Goal: Complete application form

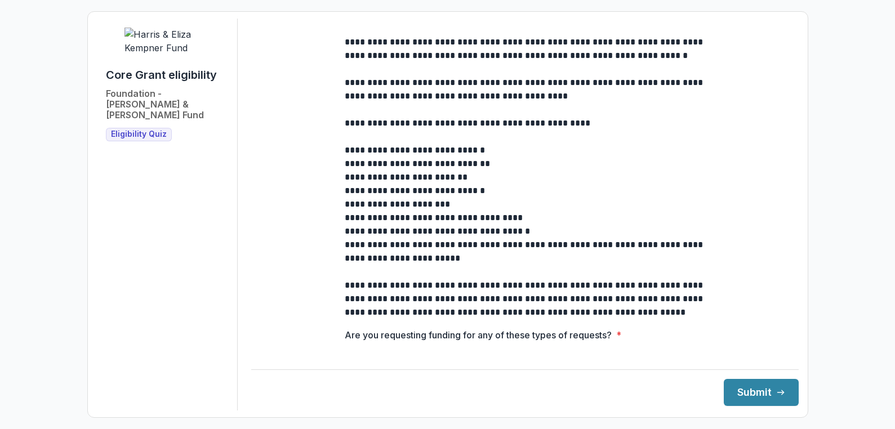
scroll to position [225, 0]
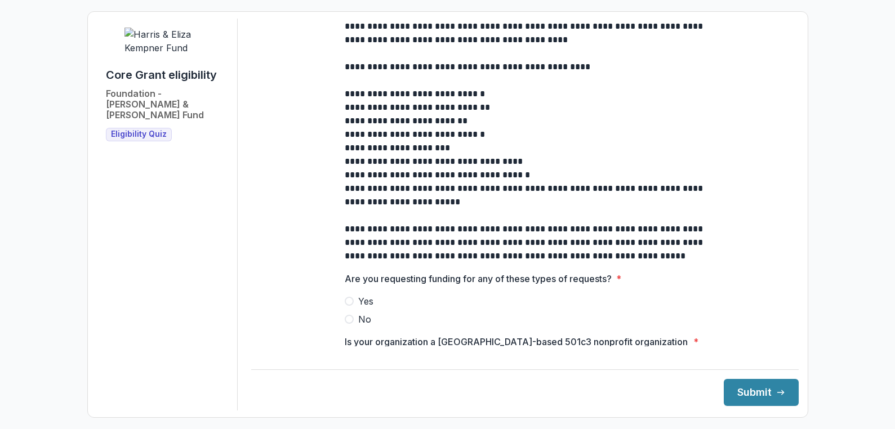
click at [358, 326] on span "No" at bounding box center [364, 320] width 13 height 14
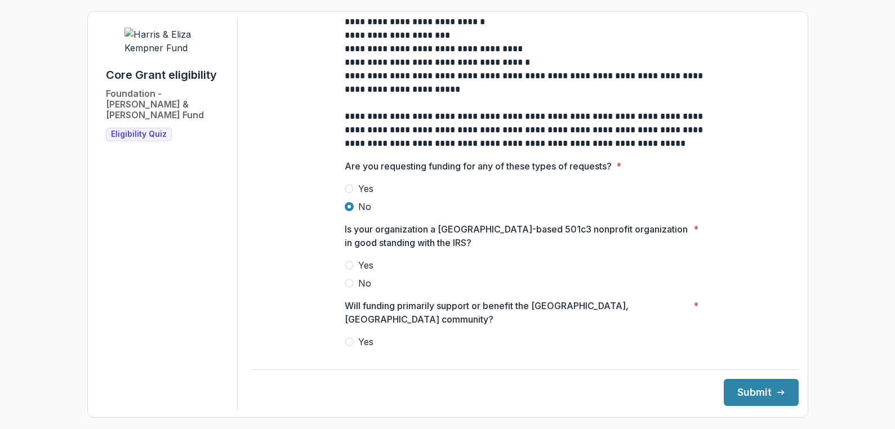
click at [364, 272] on span "Yes" at bounding box center [365, 266] width 15 height 14
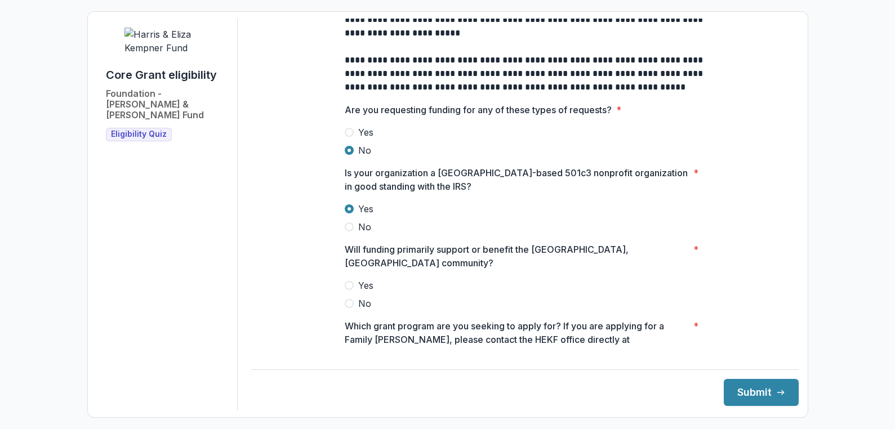
click at [350, 281] on span at bounding box center [349, 285] width 9 height 9
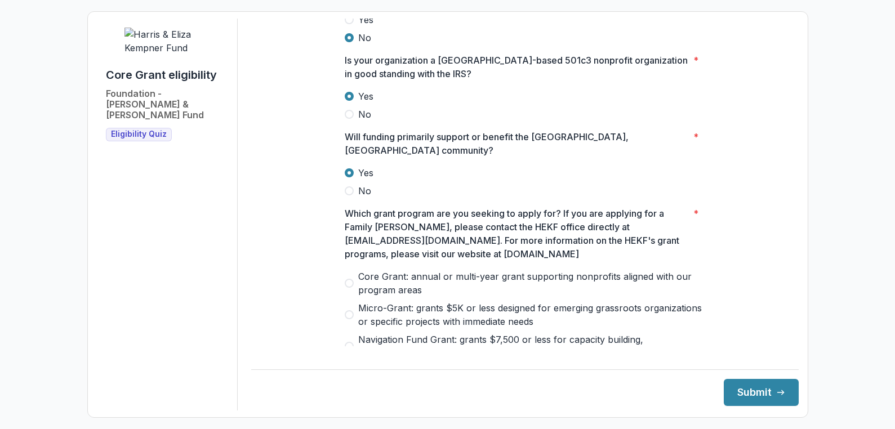
scroll to position [563, 0]
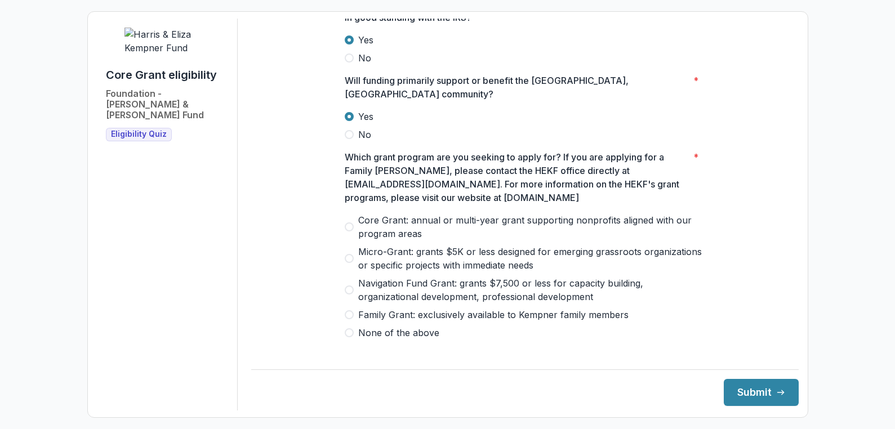
click at [382, 217] on span "Core Grant: annual or multi-year grant supporting nonprofits aligned with our p…" at bounding box center [531, 226] width 347 height 27
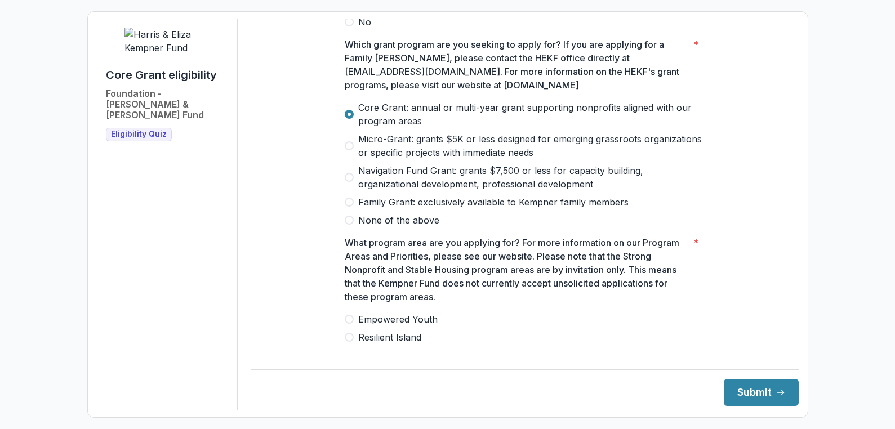
scroll to position [789, 0]
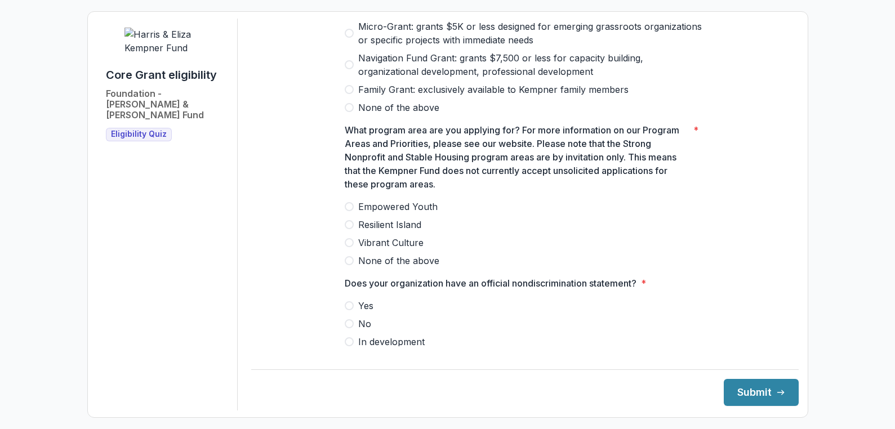
click at [362, 220] on span "Resilient Island" at bounding box center [389, 225] width 63 height 14
click at [366, 300] on span "Yes" at bounding box center [365, 306] width 15 height 14
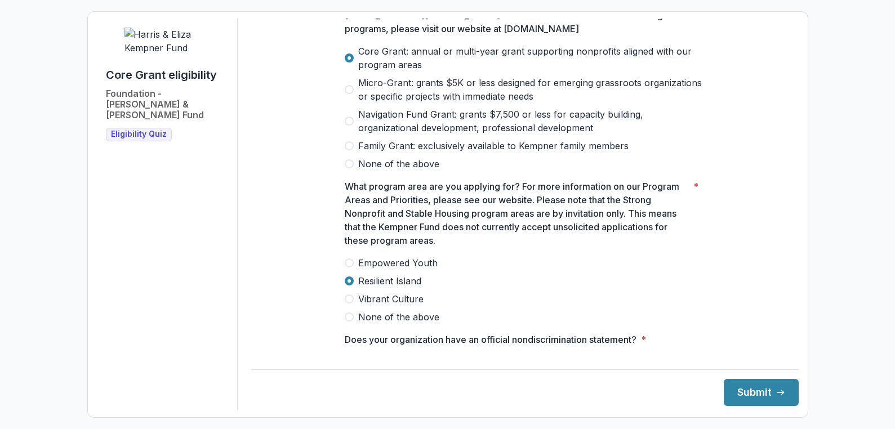
scroll to position [904, 0]
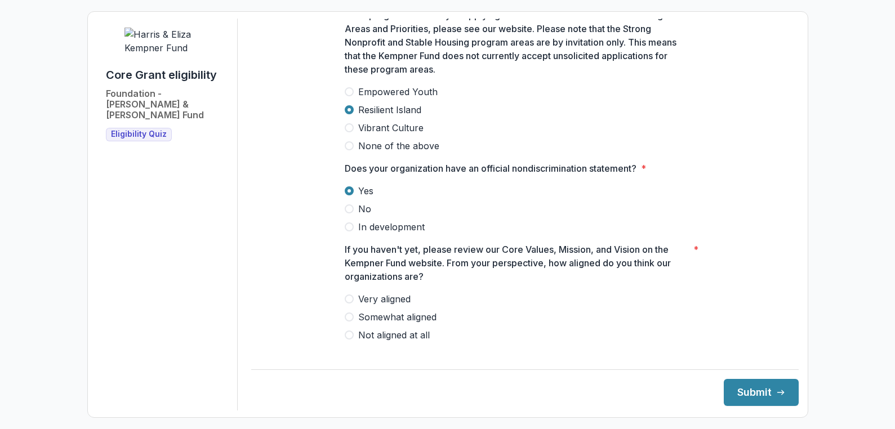
click at [376, 292] on span "Very aligned" at bounding box center [384, 299] width 52 height 14
click at [738, 397] on button "Submit" at bounding box center [761, 392] width 75 height 27
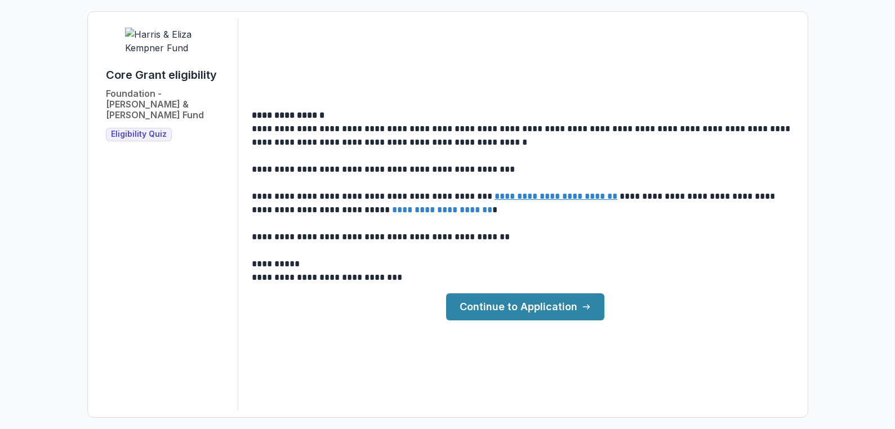
click at [564, 304] on link "Continue to Application" at bounding box center [525, 306] width 158 height 27
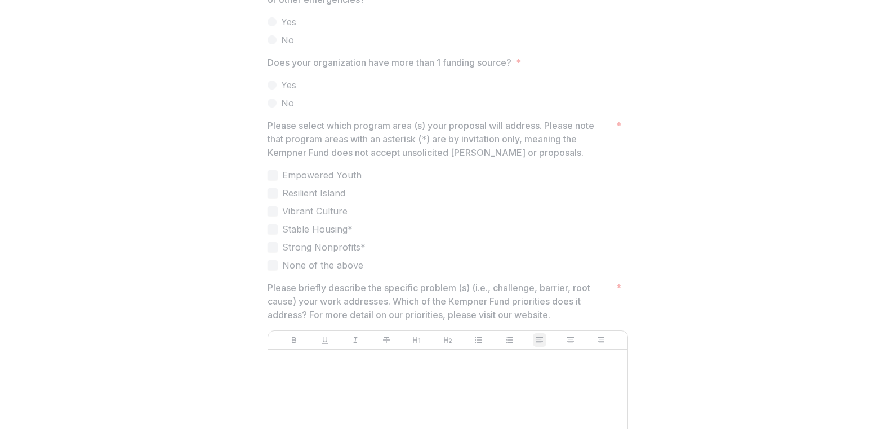
scroll to position [2197, 0]
